Goal: Task Accomplishment & Management: Manage account settings

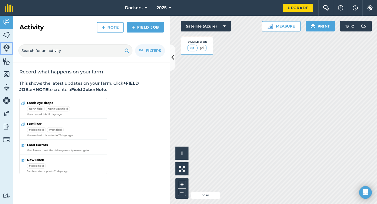
click at [7, 47] on img at bounding box center [6, 47] width 7 height 7
click at [371, 7] on img at bounding box center [369, 7] width 6 height 5
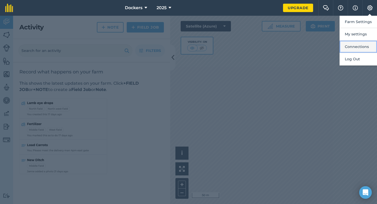
click at [354, 47] on button "Connections" at bounding box center [357, 47] width 37 height 12
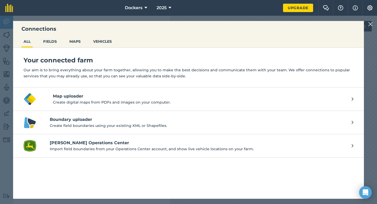
click at [371, 24] on img at bounding box center [370, 24] width 5 height 6
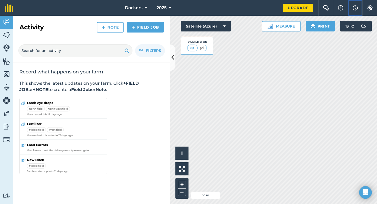
click at [353, 5] on img at bounding box center [354, 8] width 5 height 6
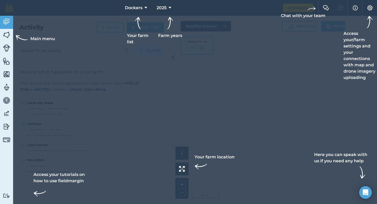
click at [341, 8] on div at bounding box center [188, 8] width 377 height 16
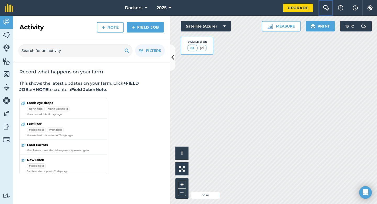
click at [324, 7] on img at bounding box center [326, 7] width 6 height 5
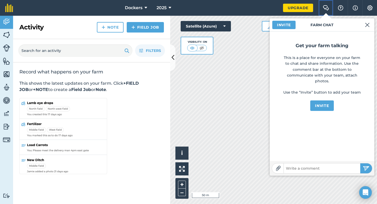
click at [324, 7] on img at bounding box center [326, 7] width 6 height 5
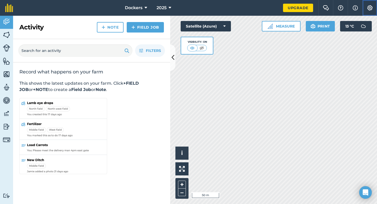
click at [368, 8] on img at bounding box center [369, 7] width 6 height 5
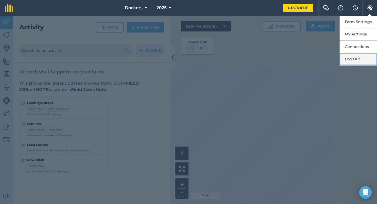
click at [358, 59] on button "Log Out" at bounding box center [357, 59] width 37 height 12
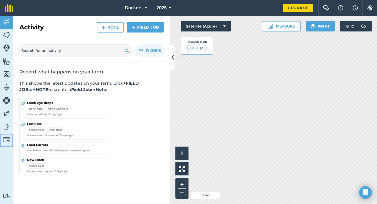
click at [8, 138] on img at bounding box center [6, 139] width 7 height 7
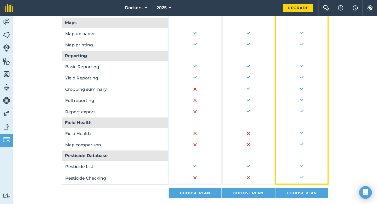
scroll to position [376, 0]
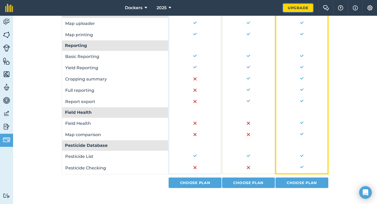
click at [305, 6] on link "Upgrade" at bounding box center [298, 8] width 30 height 8
click at [144, 8] on button "Dockers" at bounding box center [136, 8] width 26 height 16
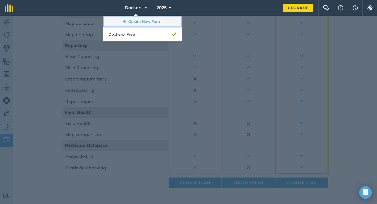
click at [142, 20] on link "Create New Farm" at bounding box center [142, 22] width 78 height 12
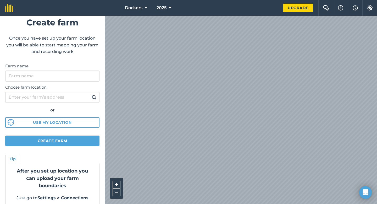
scroll to position [18, 0]
